Goal: Task Accomplishment & Management: Manage account settings

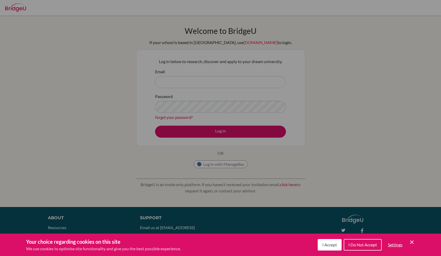
click at [323, 242] on button "I Accept" at bounding box center [330, 244] width 24 height 11
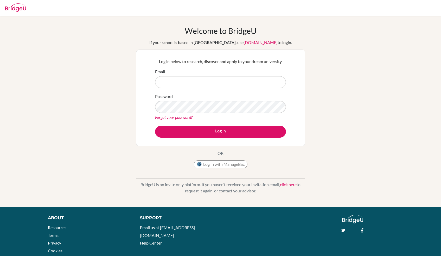
click at [222, 93] on div "Password Forgot your password?" at bounding box center [220, 106] width 131 height 27
click at [213, 85] on input "Email" at bounding box center [220, 82] width 131 height 12
type input "[EMAIL_ADDRESS][DOMAIN_NAME]"
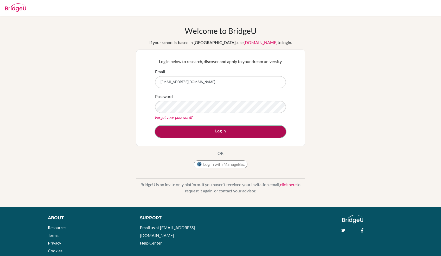
click at [237, 127] on button "Log in" at bounding box center [220, 132] width 131 height 12
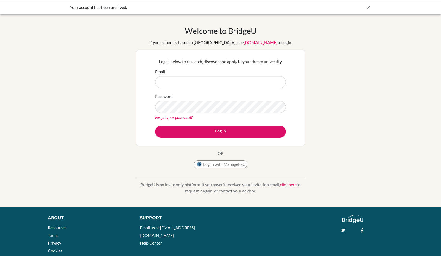
type input "amran.almazrouei@amb.sch.ae"
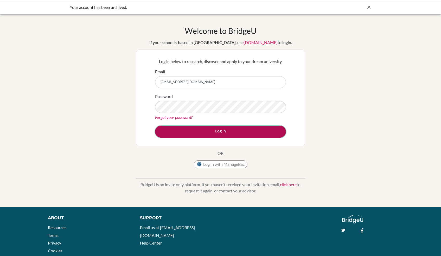
click at [237, 131] on button "Log in" at bounding box center [220, 132] width 131 height 12
